Goal: Information Seeking & Learning: Find specific fact

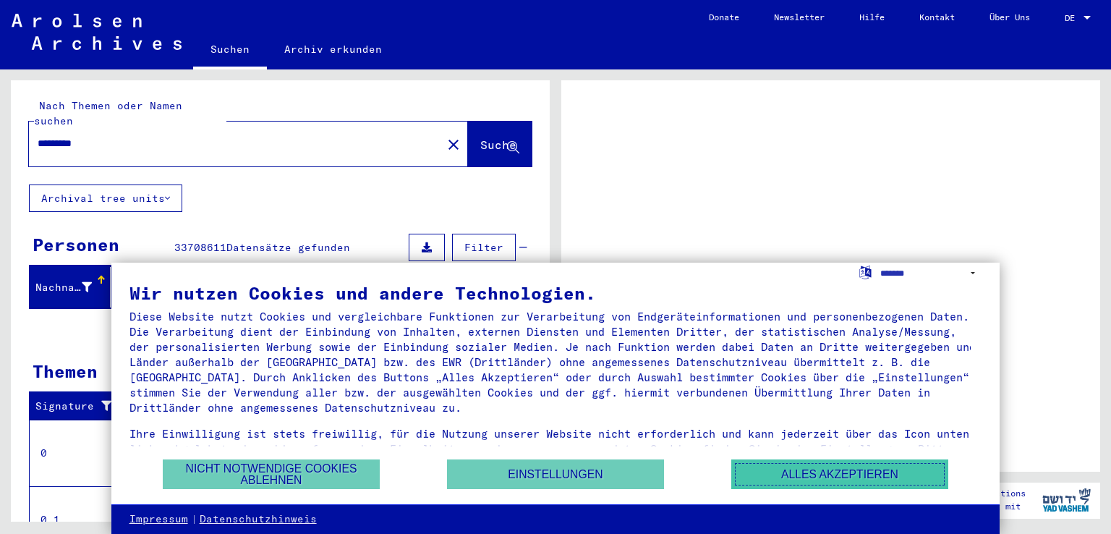
click at [775, 461] on button "Alles akzeptieren" at bounding box center [839, 474] width 217 height 30
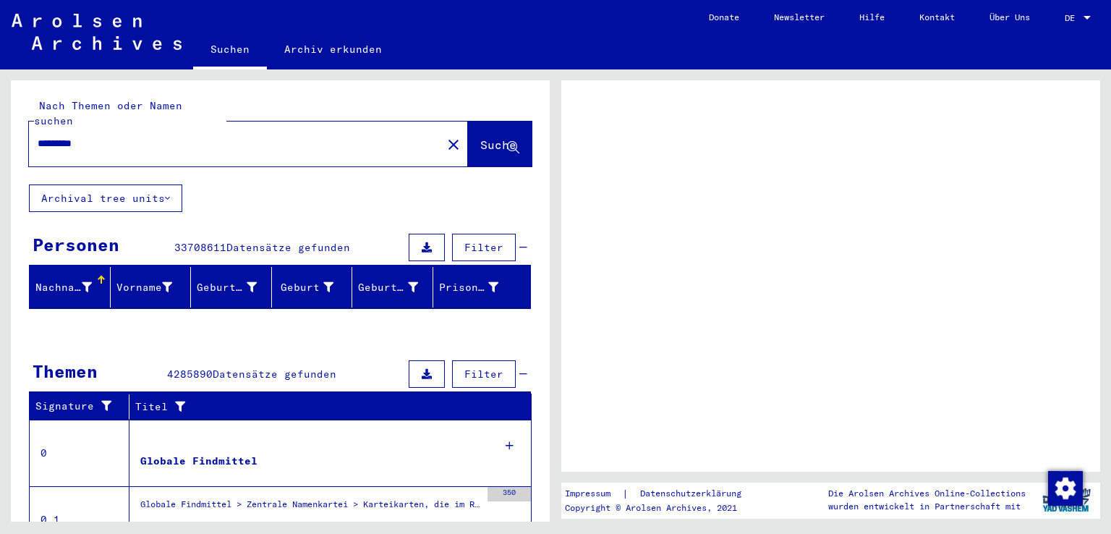
drag, startPoint x: 417, startPoint y: 226, endPoint x: 385, endPoint y: 259, distance: 45.0
click at [385, 259] on yv-its-grid-expansion-panel "Personen 33708611 Datensätze gefunden Filter Nachname Vorname Geburtsname Gebur…" at bounding box center [280, 275] width 539 height 90
click at [315, 279] on div "Geburt‏" at bounding box center [315, 287] width 74 height 23
click at [153, 186] on button "Archival tree units" at bounding box center [105, 197] width 153 height 27
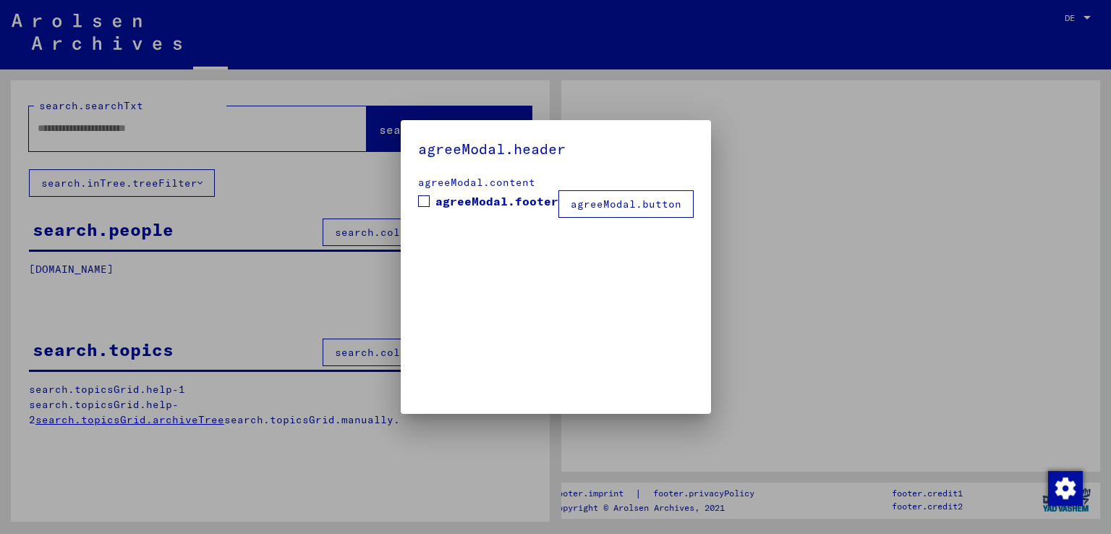
type input "*********"
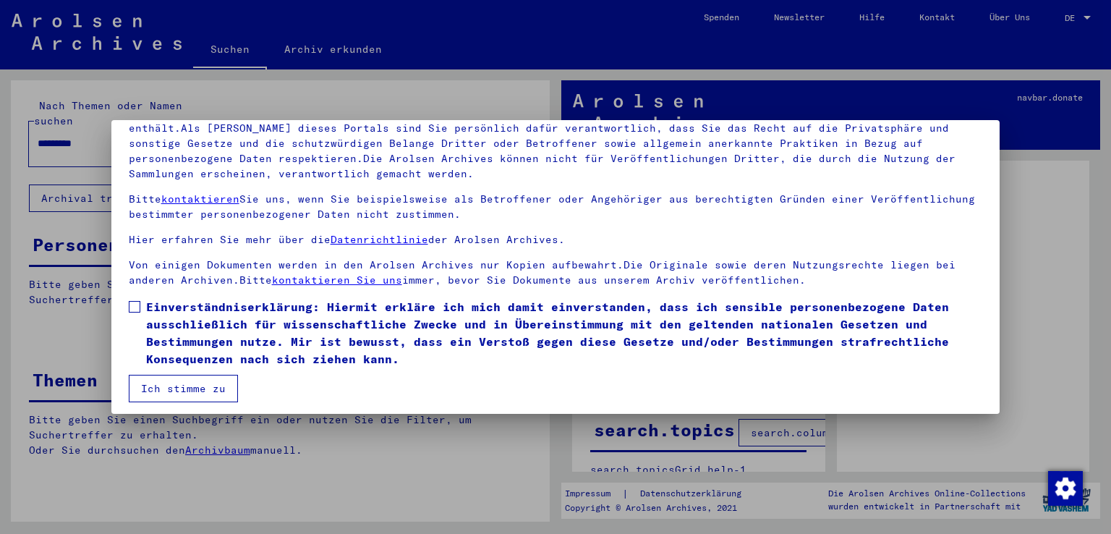
scroll to position [125, 0]
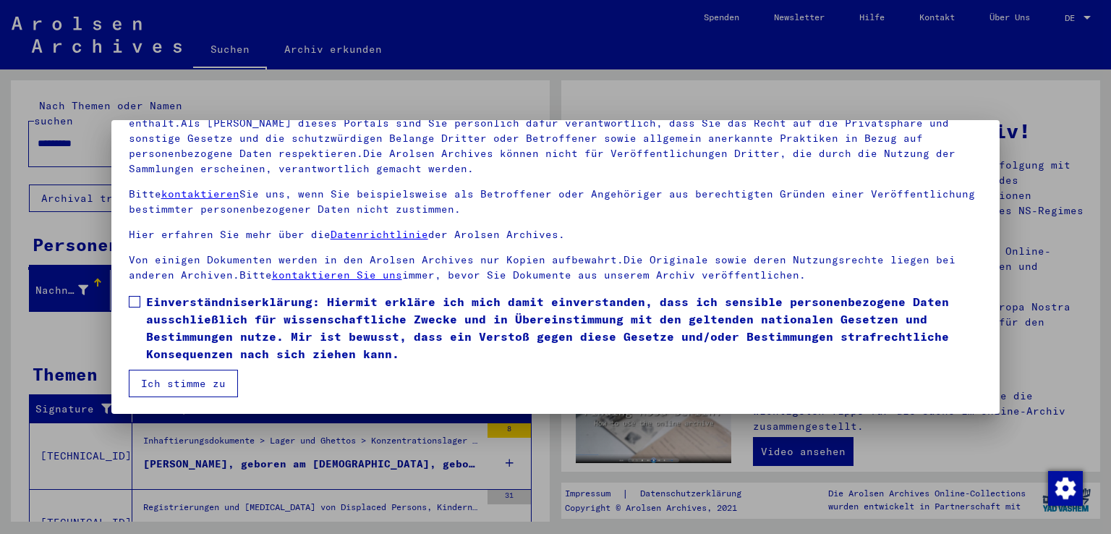
click at [136, 307] on span at bounding box center [135, 302] width 12 height 12
drag, startPoint x: 151, startPoint y: 376, endPoint x: 224, endPoint y: 322, distance: 91.0
click at [151, 377] on button "Ich stimme zu" at bounding box center [183, 383] width 109 height 27
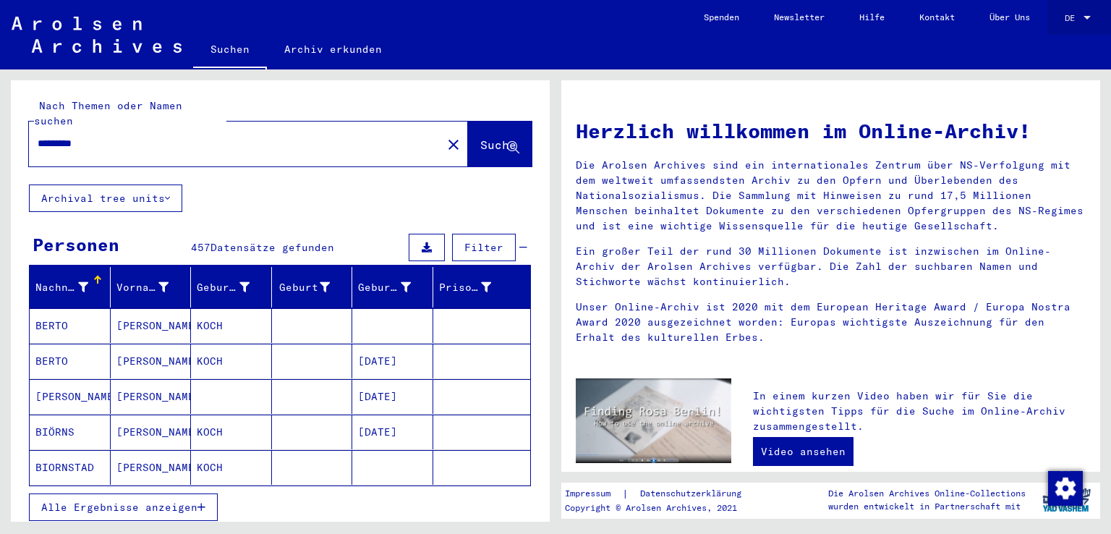
click at [1061, 17] on link "DE DE" at bounding box center [1079, 17] width 64 height 35
click at [1088, 12] on div "DE DE" at bounding box center [1079, 14] width 29 height 25
click at [1067, 27] on span "English" at bounding box center [1050, 25] width 35 height 11
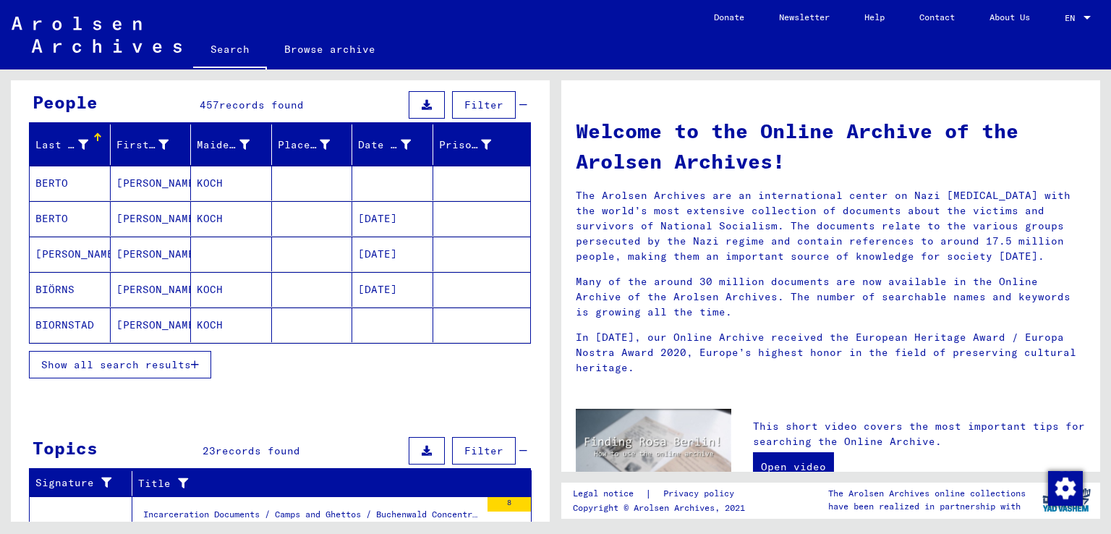
scroll to position [145, 0]
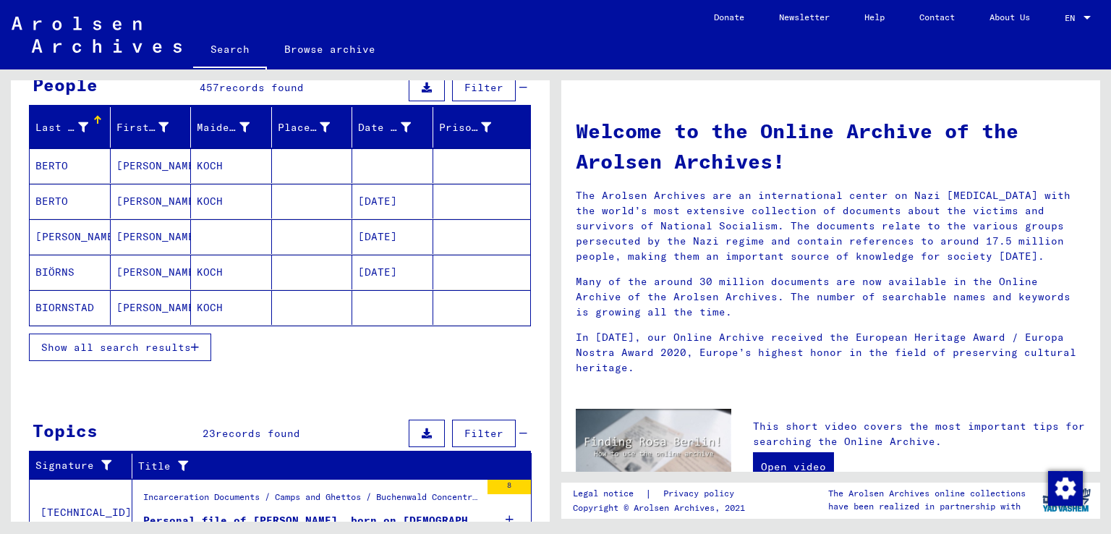
click at [162, 348] on span "Show all search results" at bounding box center [116, 347] width 150 height 13
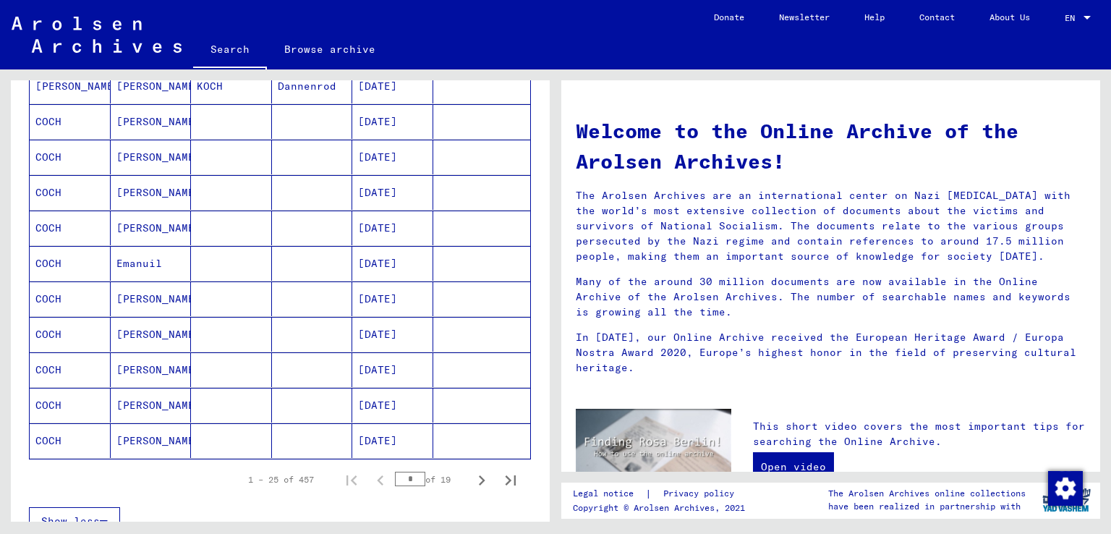
scroll to position [723, 0]
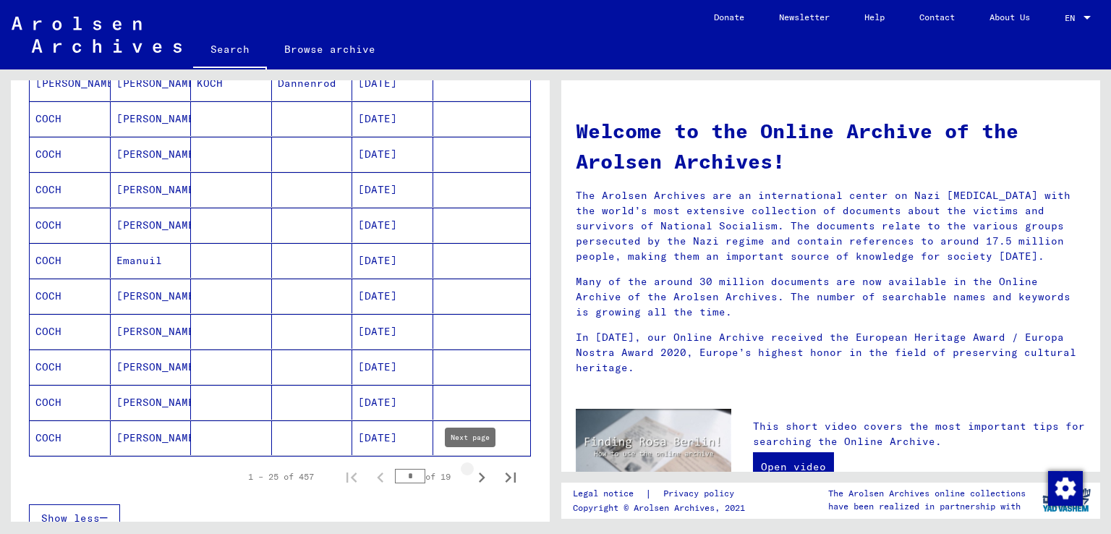
click at [472, 467] on icon "Next page" at bounding box center [482, 477] width 20 height 20
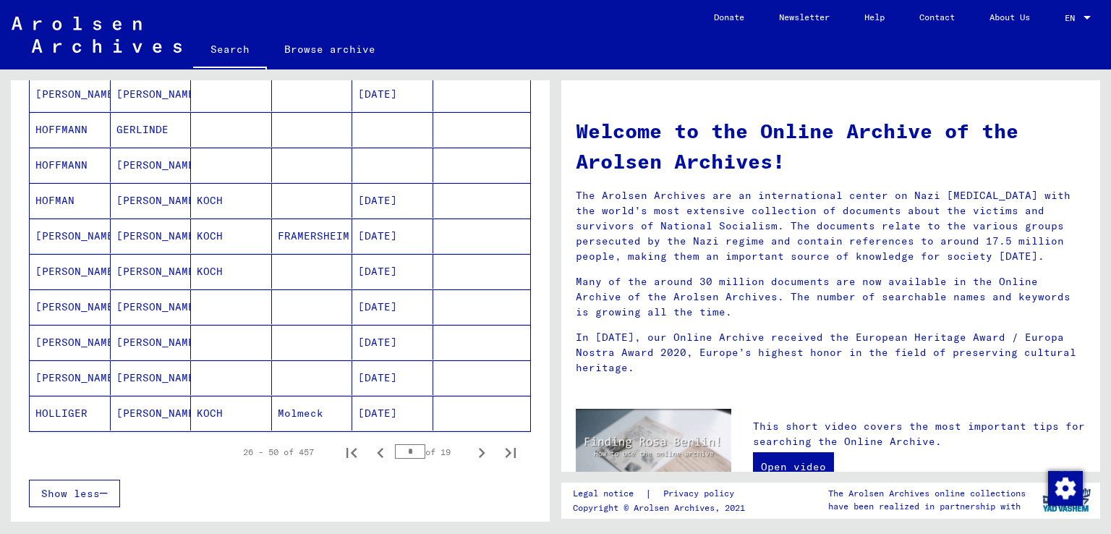
scroll to position [795, 0]
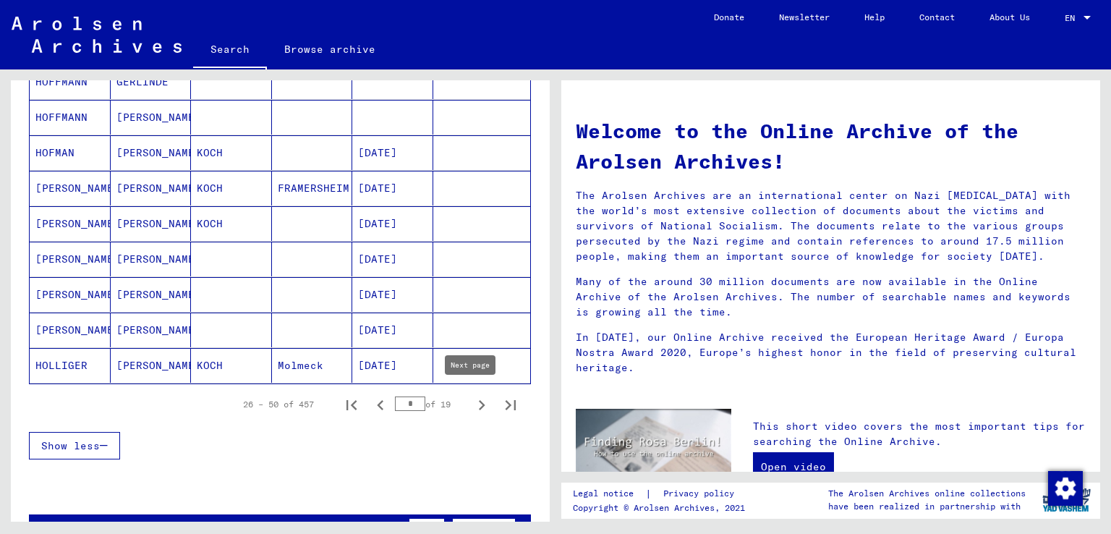
click at [472, 395] on icon "Next page" at bounding box center [482, 405] width 20 height 20
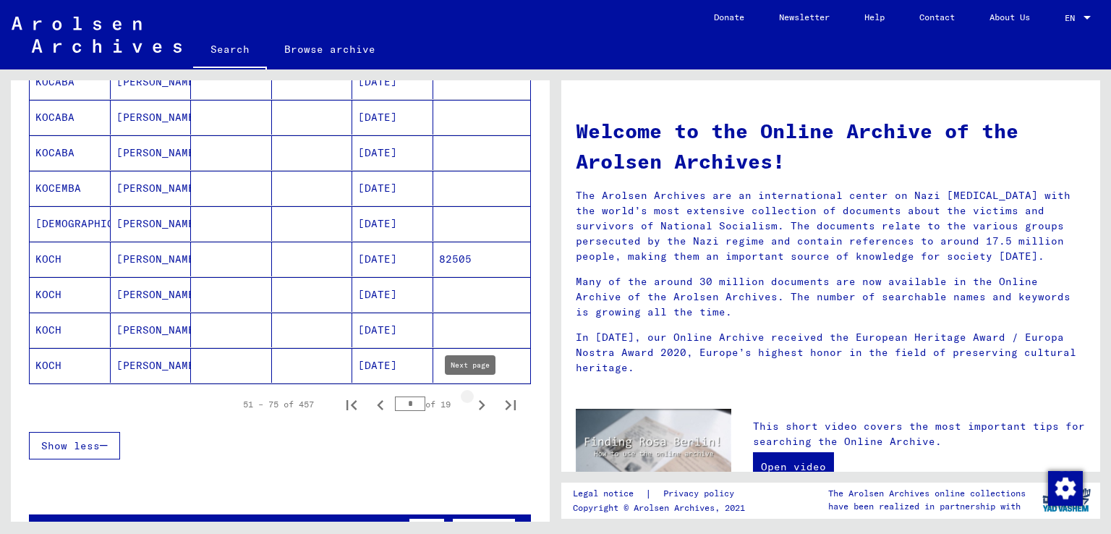
click at [472, 395] on icon "Next page" at bounding box center [482, 405] width 20 height 20
type input "*"
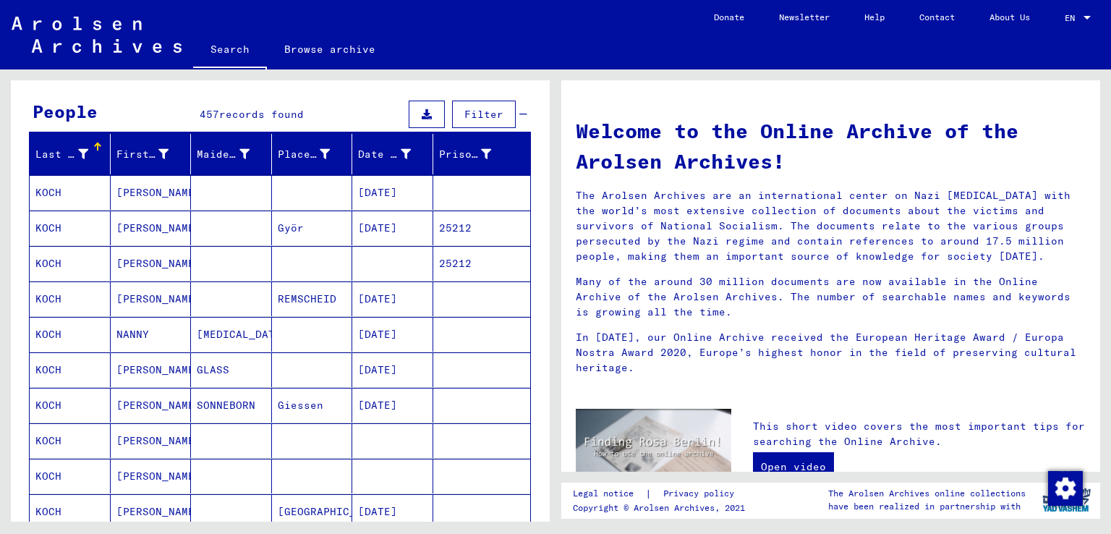
scroll to position [0, 0]
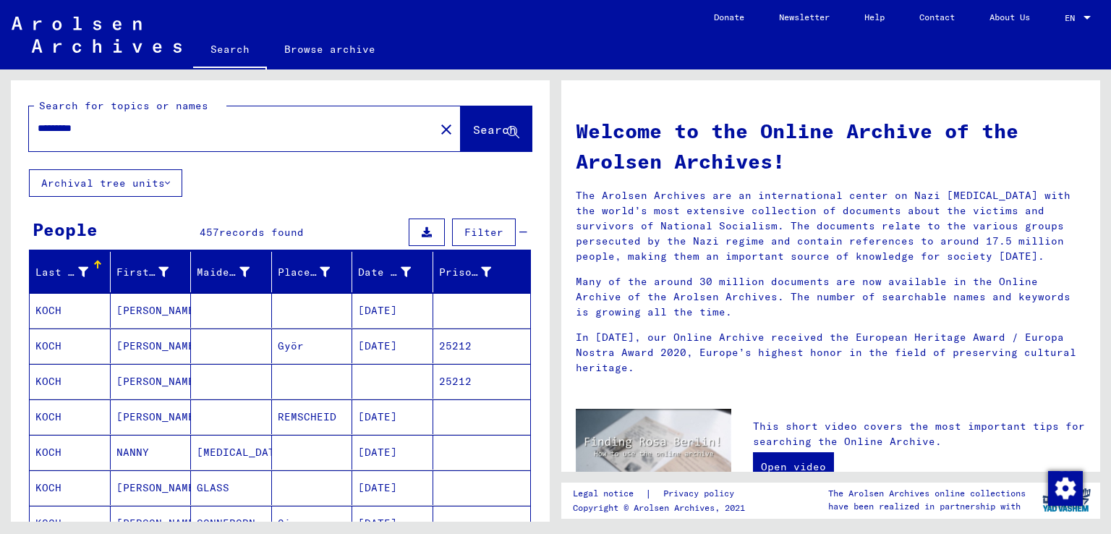
click at [153, 128] on input "*********" at bounding box center [228, 128] width 380 height 15
type input "**********"
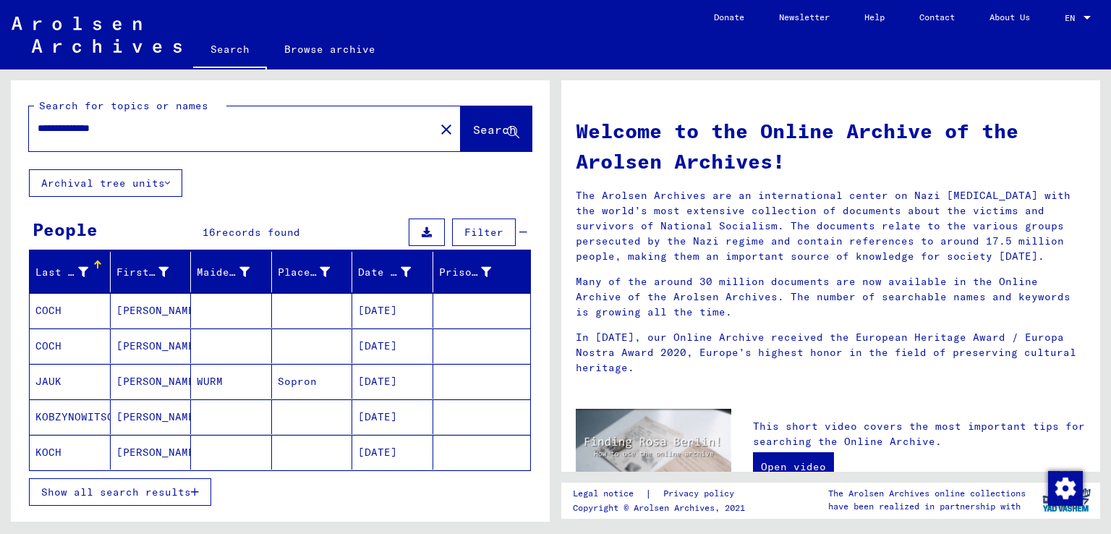
click at [132, 501] on div "Show all search results" at bounding box center [280, 492] width 502 height 42
click at [137, 495] on span "Show all search results" at bounding box center [116, 491] width 150 height 13
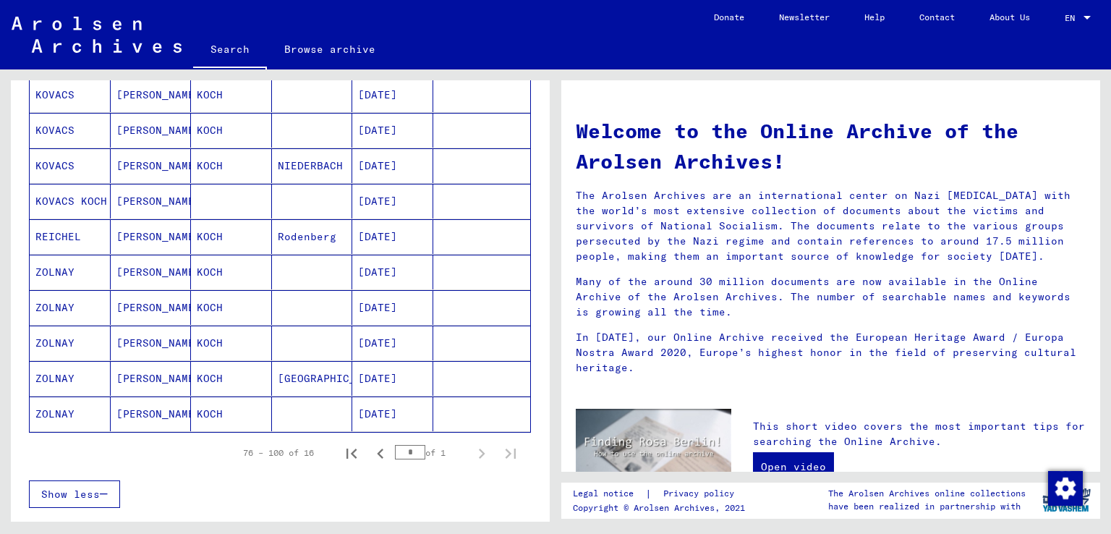
scroll to position [434, 0]
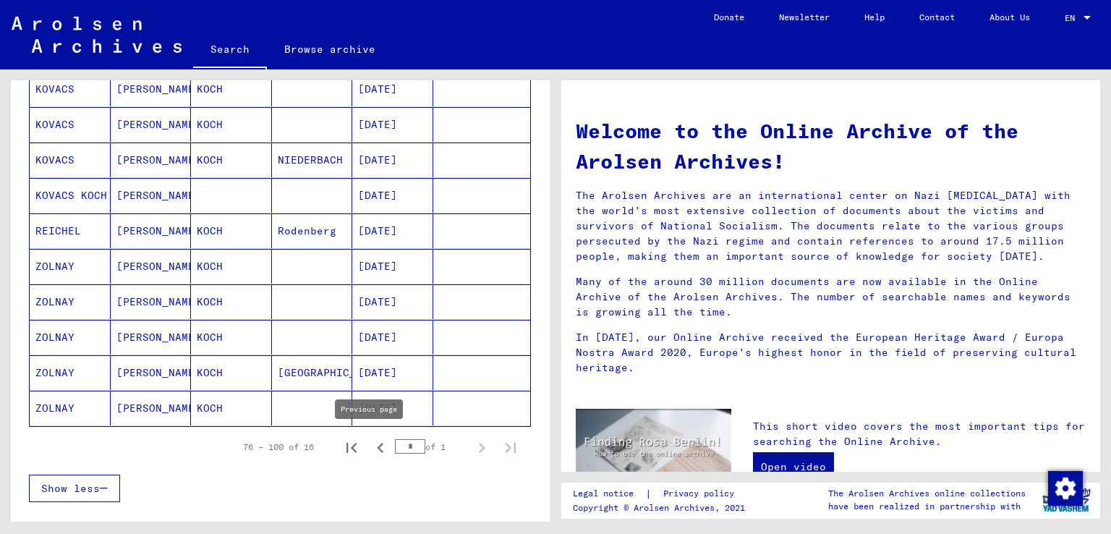
click at [370, 443] on icon "Previous page" at bounding box center [380, 448] width 20 height 20
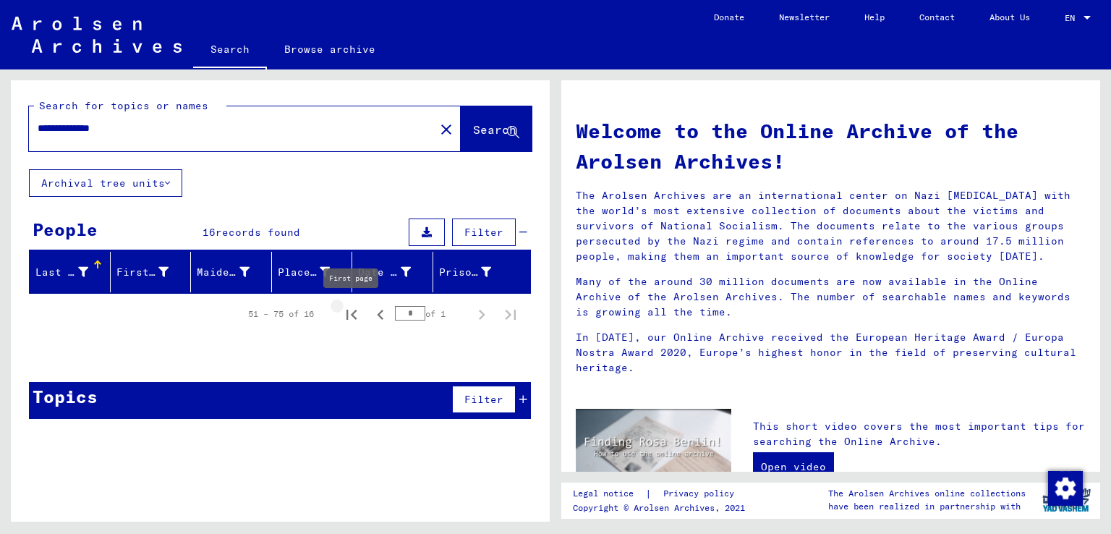
click at [355, 319] on icon "First page" at bounding box center [351, 314] width 20 height 20
type input "*"
